Goal: Check status: Check status

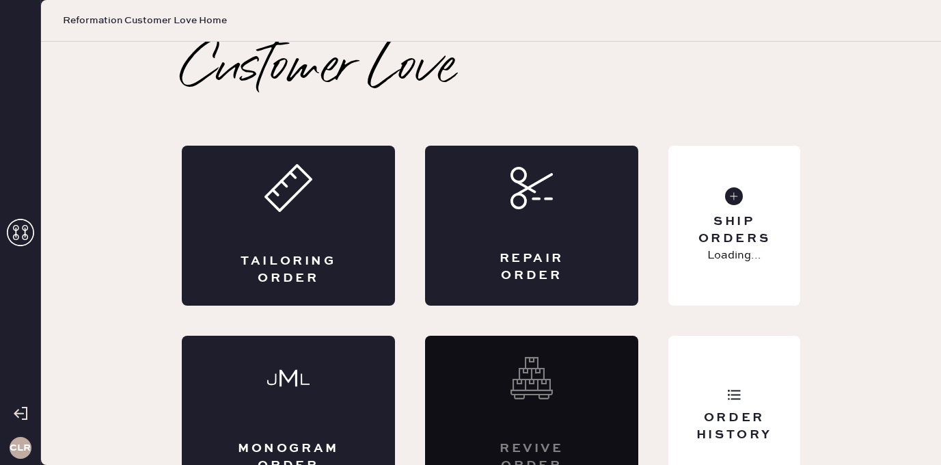
click at [21, 233] on icon at bounding box center [20, 232] width 27 height 27
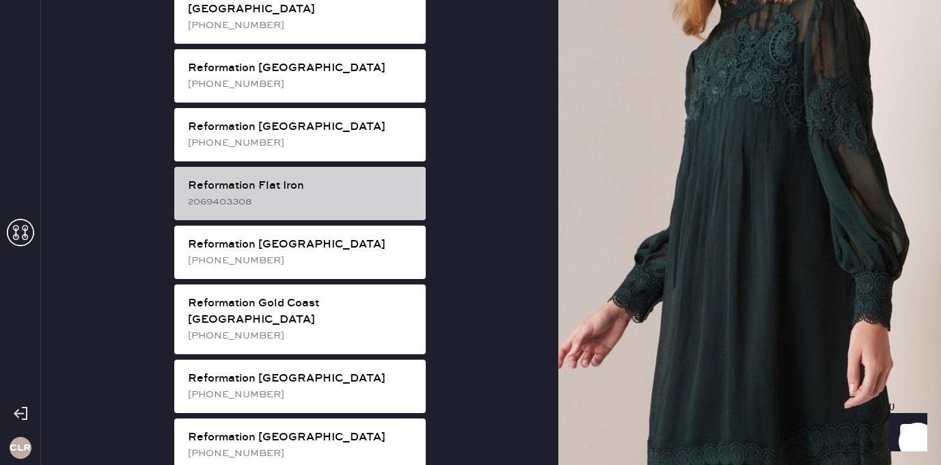
scroll to position [831, 0]
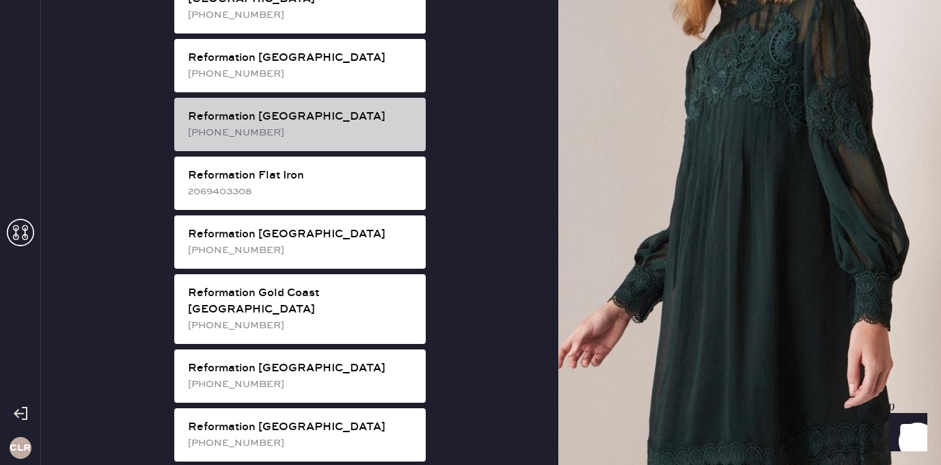
click at [295, 125] on div "[PHONE_NUMBER]" at bounding box center [301, 132] width 227 height 15
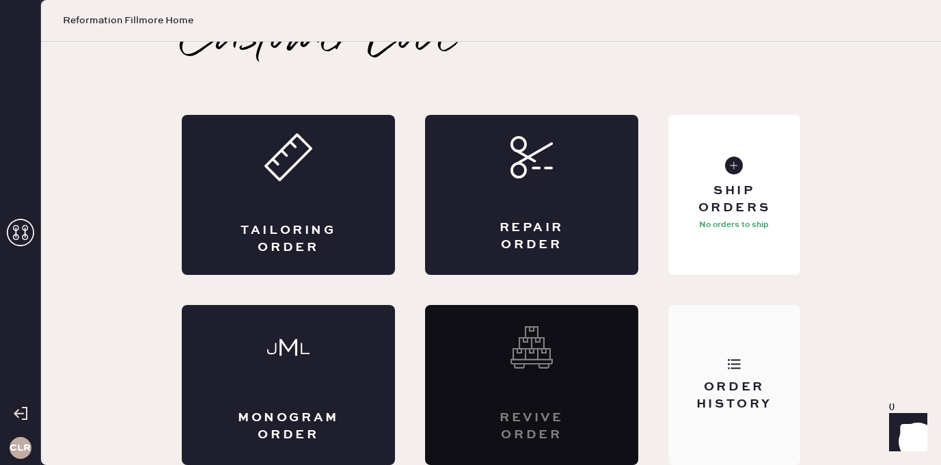
click at [757, 377] on div "Order History" at bounding box center [735, 385] width 132 height 160
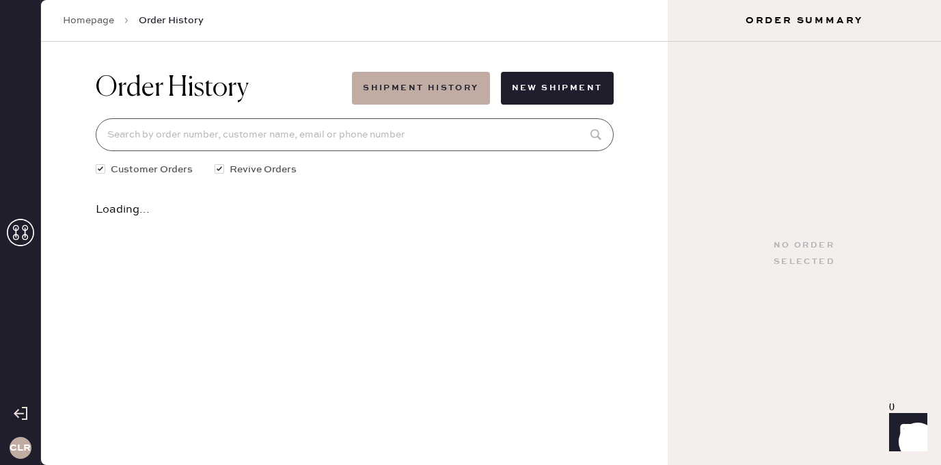
click at [386, 146] on input at bounding box center [355, 134] width 518 height 33
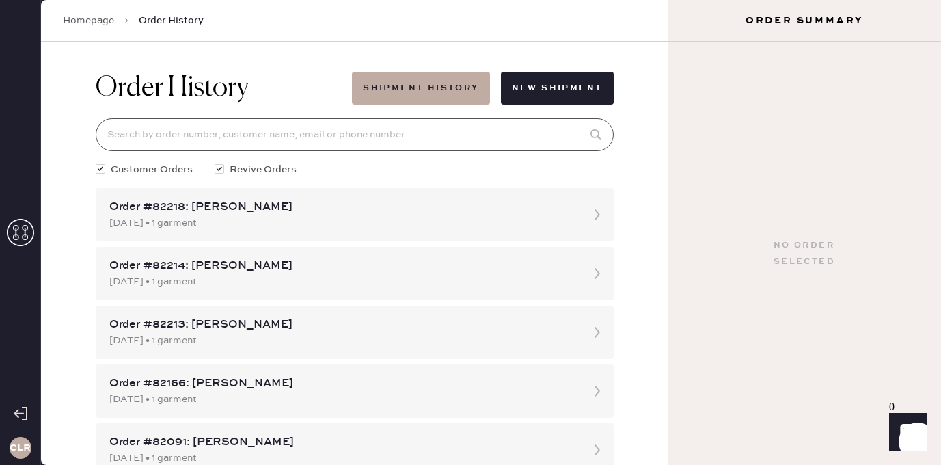
paste input "[PERSON_NAME][EMAIL_ADDRESS][DOMAIN_NAME]"
type input "[PERSON_NAME][EMAIL_ADDRESS][DOMAIN_NAME]"
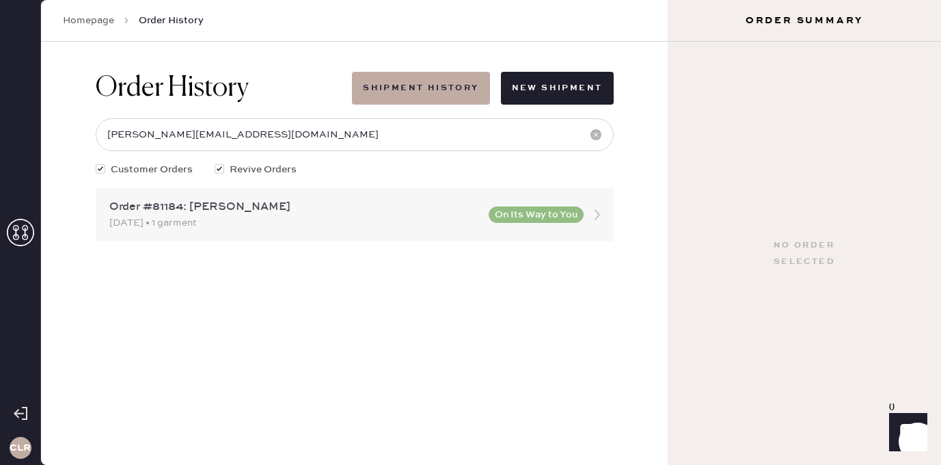
click at [229, 215] on div "Order #81184: [PERSON_NAME]" at bounding box center [294, 207] width 371 height 16
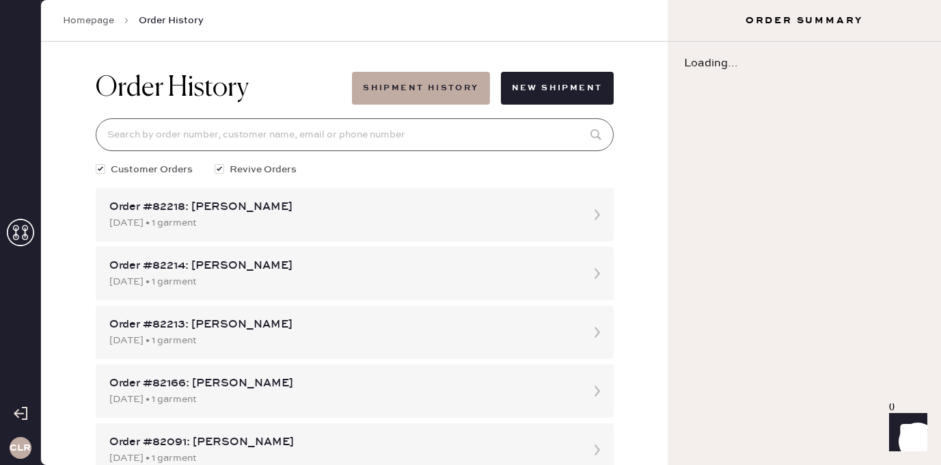
click at [256, 142] on input at bounding box center [355, 134] width 518 height 33
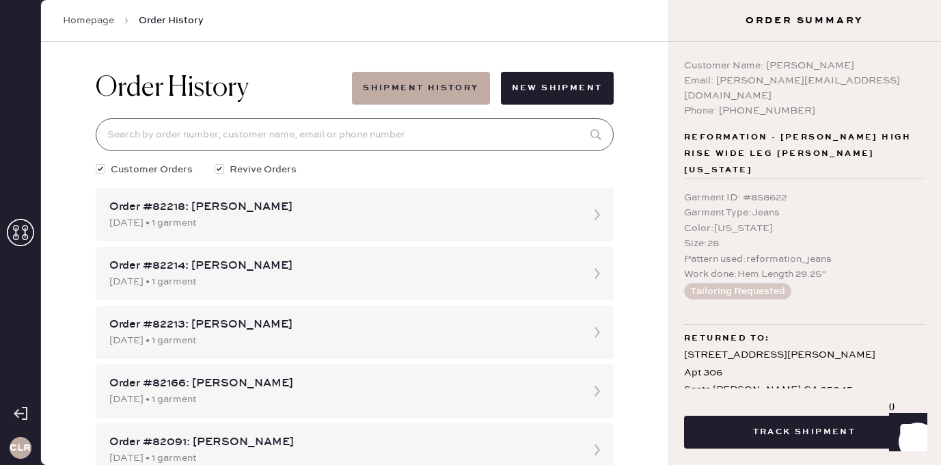
paste input "[PERSON_NAME][EMAIL_ADDRESS][DOMAIN_NAME]"
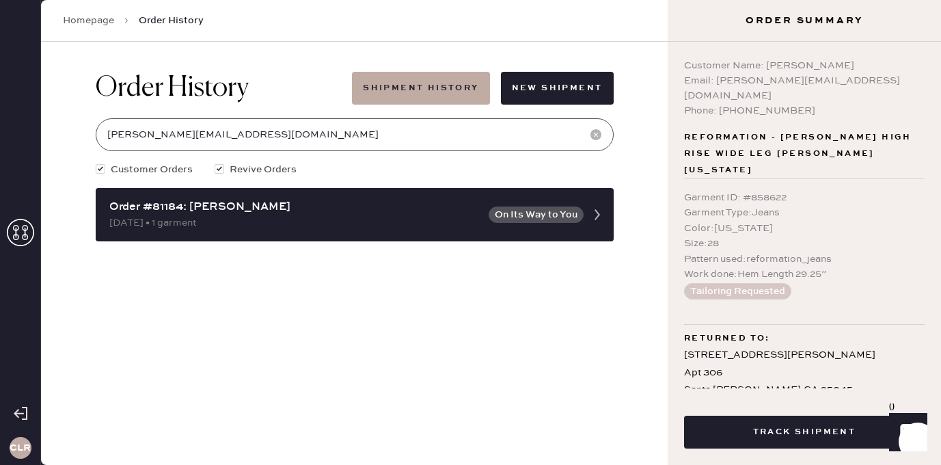
type input "[PERSON_NAME][EMAIL_ADDRESS][DOMAIN_NAME]"
drag, startPoint x: 766, startPoint y: 66, endPoint x: 861, endPoint y: 69, distance: 95.1
click at [861, 69] on div "Customer Name: [PERSON_NAME]" at bounding box center [804, 65] width 241 height 15
copy div "[PERSON_NAME]"
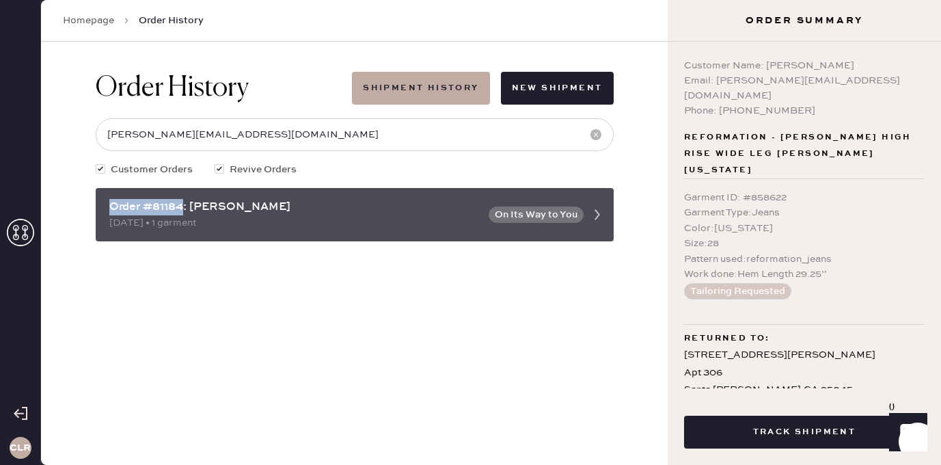
drag, startPoint x: 185, startPoint y: 206, endPoint x: 100, endPoint y: 206, distance: 84.8
click at [100, 206] on div "Order #81184: [PERSON_NAME] [DATE] • 1 garment On Its Way to You" at bounding box center [355, 214] width 518 height 53
copy div "Order #81184"
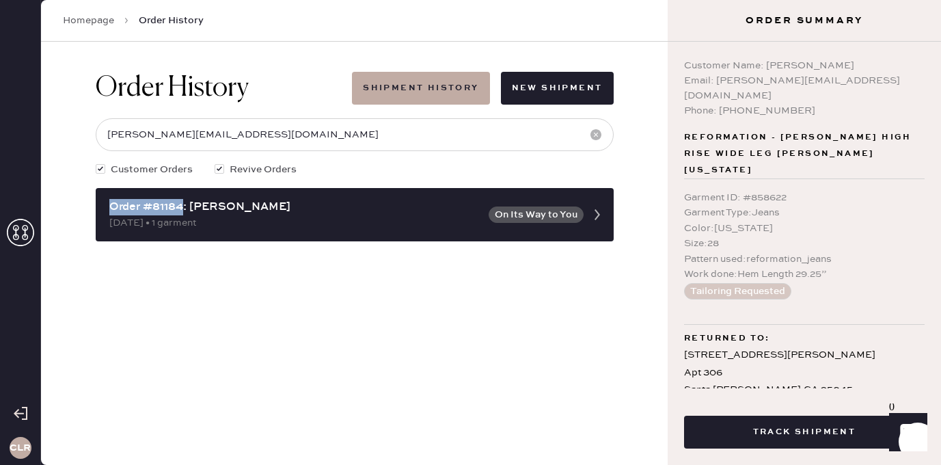
click at [171, 284] on div "Order History Shipment History New Shipment [PERSON_NAME][EMAIL_ADDRESS][DOMAIN…" at bounding box center [354, 253] width 627 height 423
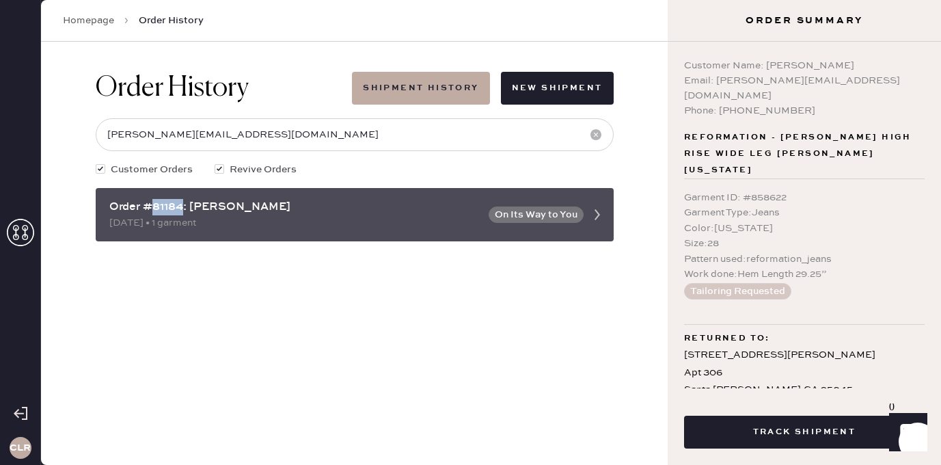
drag, startPoint x: 183, startPoint y: 206, endPoint x: 154, endPoint y: 206, distance: 29.4
click at [154, 206] on div "Order #81184: [PERSON_NAME]" at bounding box center [294, 207] width 371 height 16
copy div "81184"
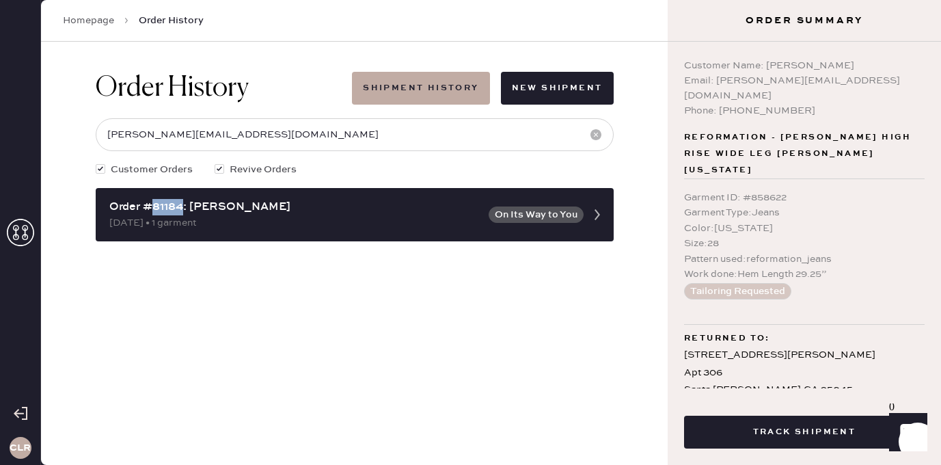
scroll to position [18, 0]
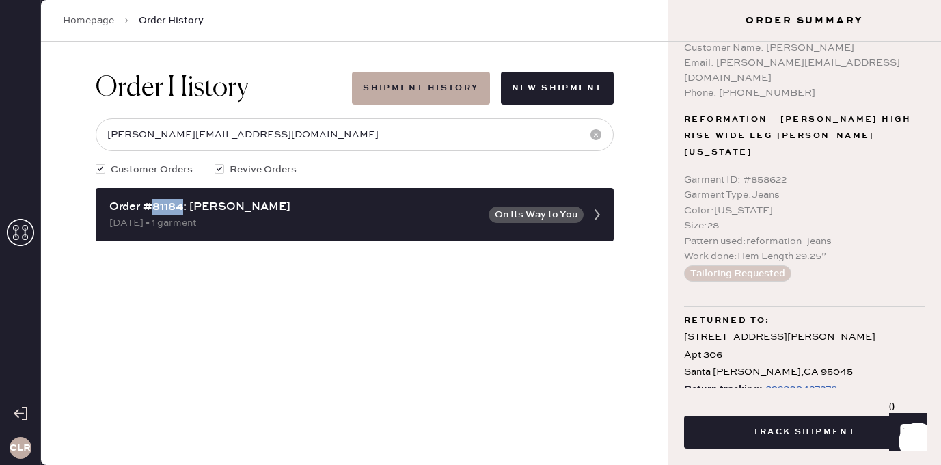
click at [797, 381] on div "392809427278" at bounding box center [802, 389] width 72 height 16
